Goal: Navigation & Orientation: Find specific page/section

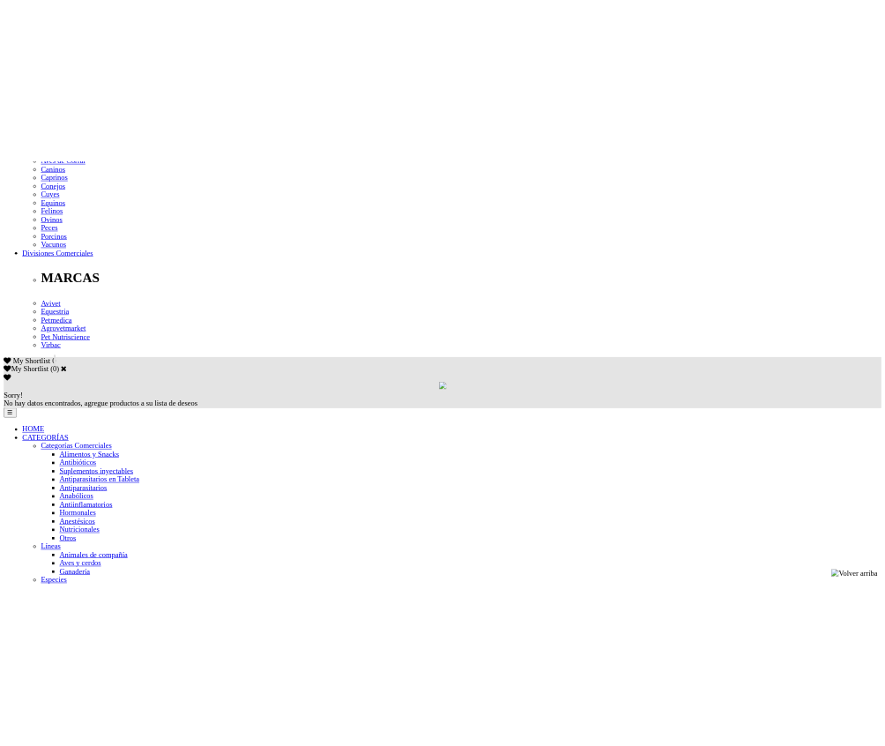
scroll to position [971, 0]
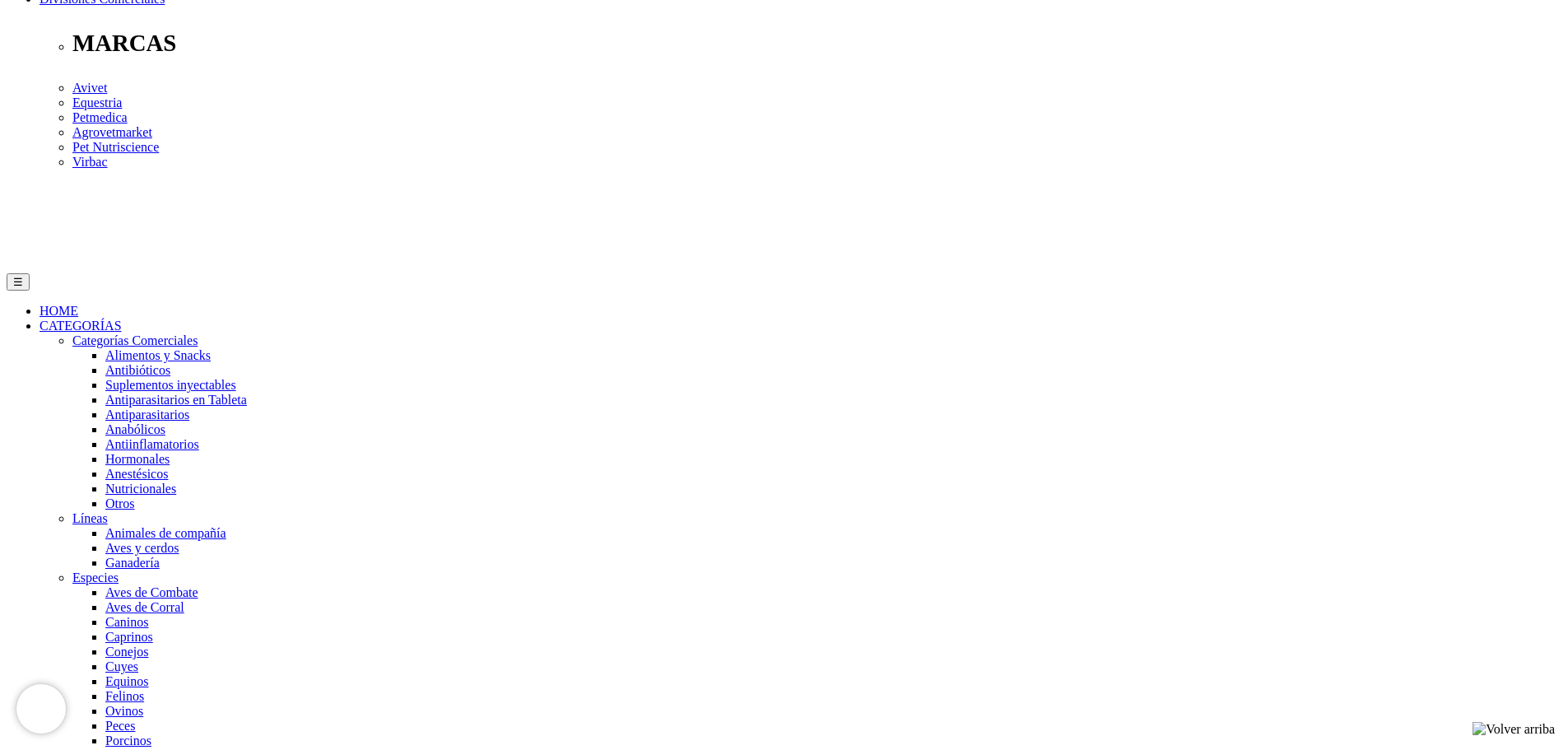
scroll to position [874, 0]
